Goal: Find specific page/section: Find specific page/section

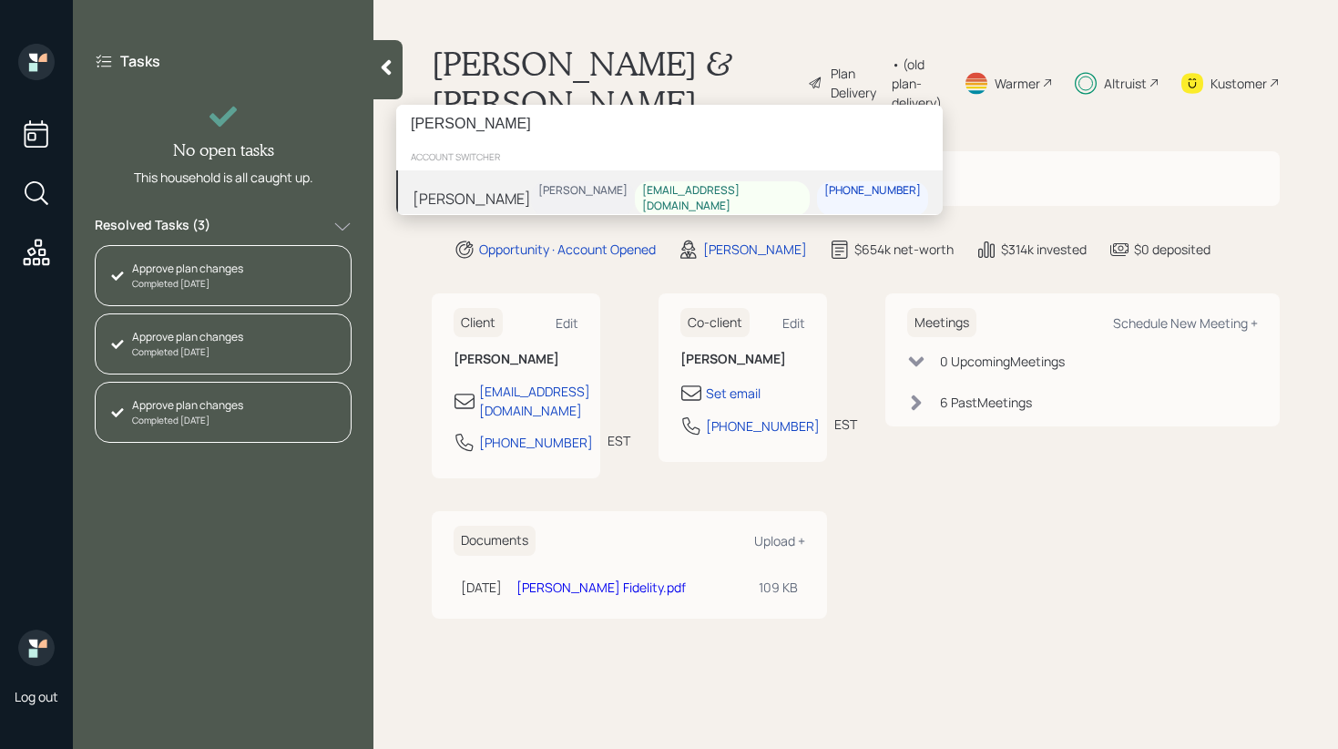
type input "[PERSON_NAME]"
click at [535, 202] on div "Paula Drew Michael Russo pjdrew52@gmail.com 502-209-0301" at bounding box center [669, 198] width 547 height 56
